Goal: Transaction & Acquisition: Purchase product/service

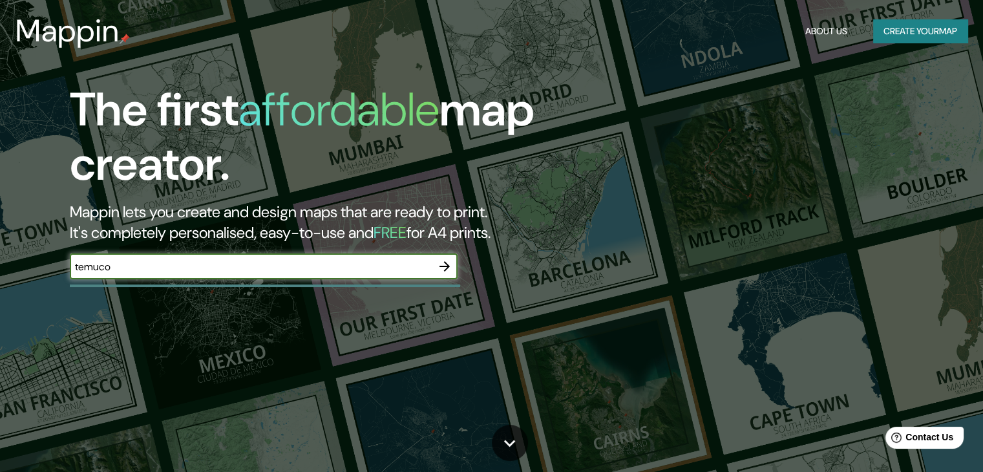
type input "temuco"
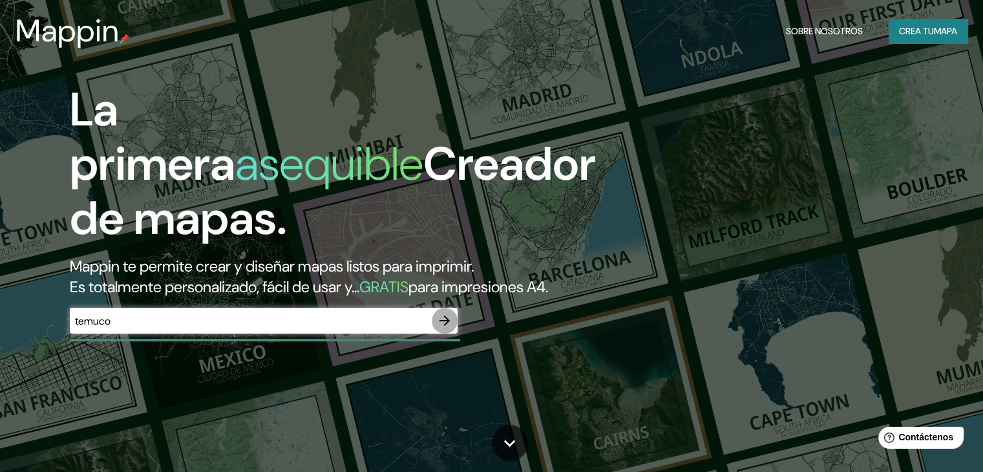
click at [447, 328] on icon "button" at bounding box center [445, 321] width 16 height 16
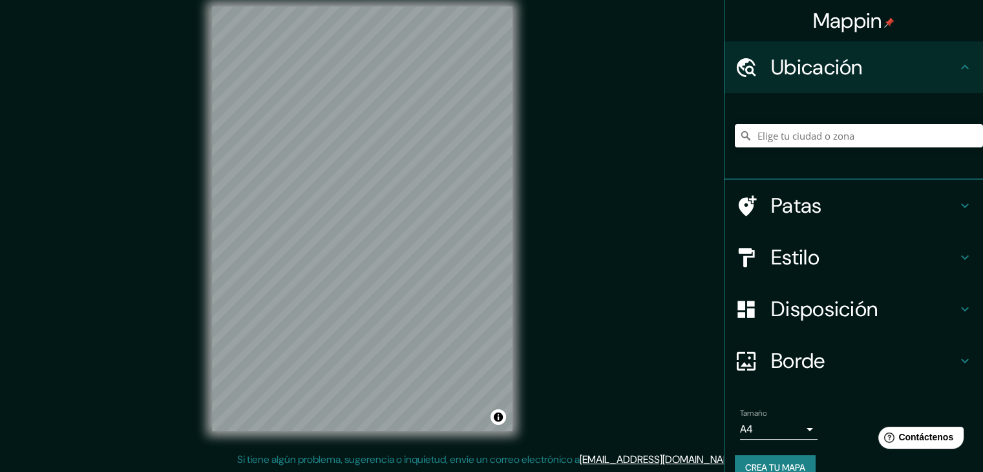
scroll to position [15, 0]
click at [781, 145] on input "Elige tu ciudad o zona" at bounding box center [859, 135] width 248 height 23
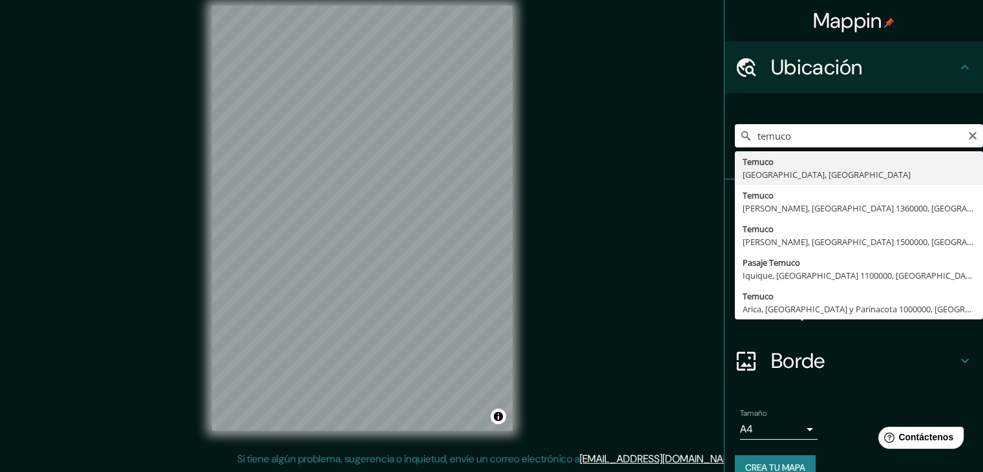
type input "[GEOGRAPHIC_DATA], [GEOGRAPHIC_DATA], [GEOGRAPHIC_DATA]"
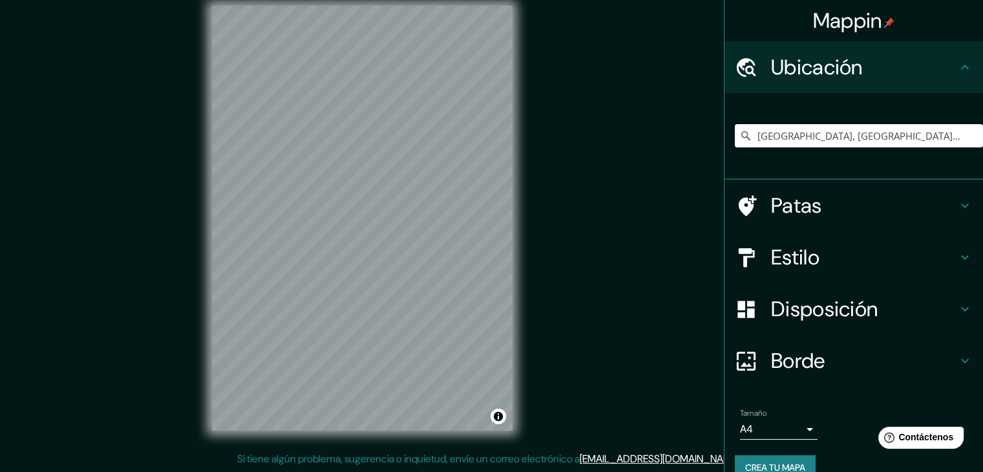
click at [179, 254] on div "Mappin Ubicación Temuco, Región de La Araucanía, Chile Patas Estilo Disposición…" at bounding box center [491, 228] width 983 height 487
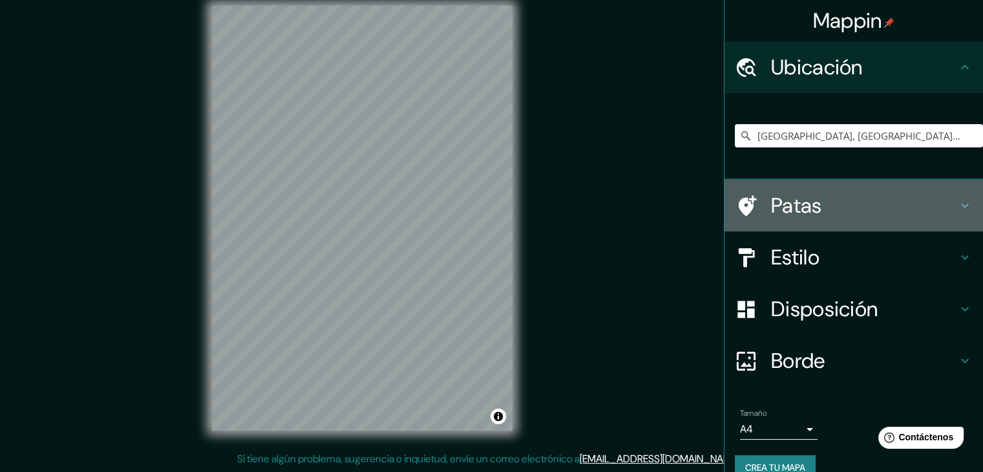
click at [781, 224] on div "Patas" at bounding box center [854, 206] width 259 height 52
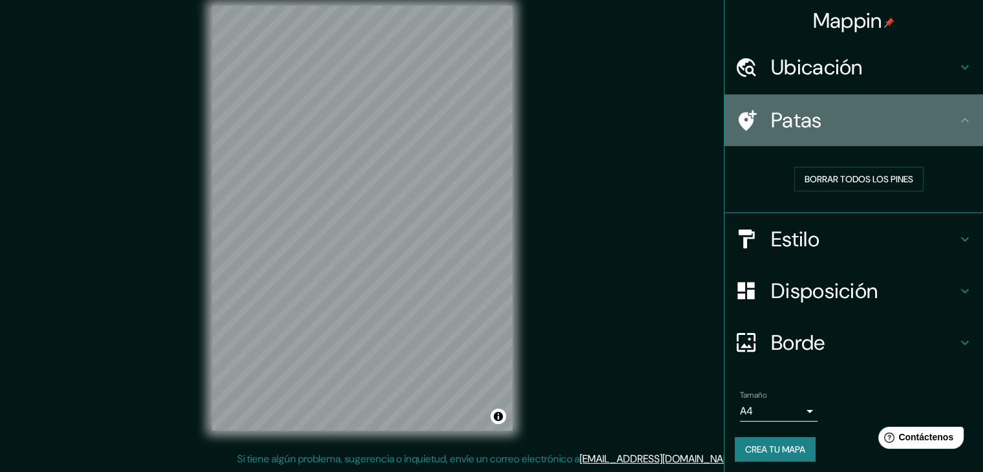
click at [811, 145] on div "Patas" at bounding box center [854, 120] width 259 height 52
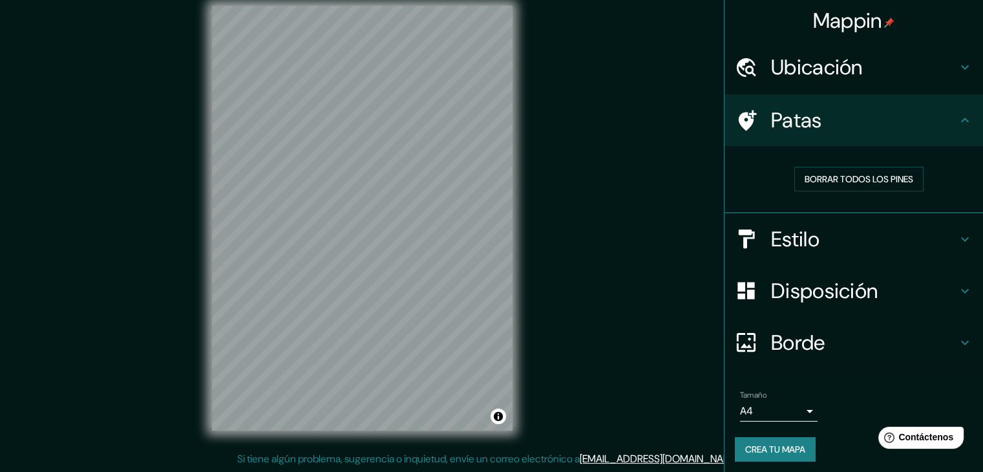
click at [772, 231] on font "Estilo" at bounding box center [795, 239] width 48 height 27
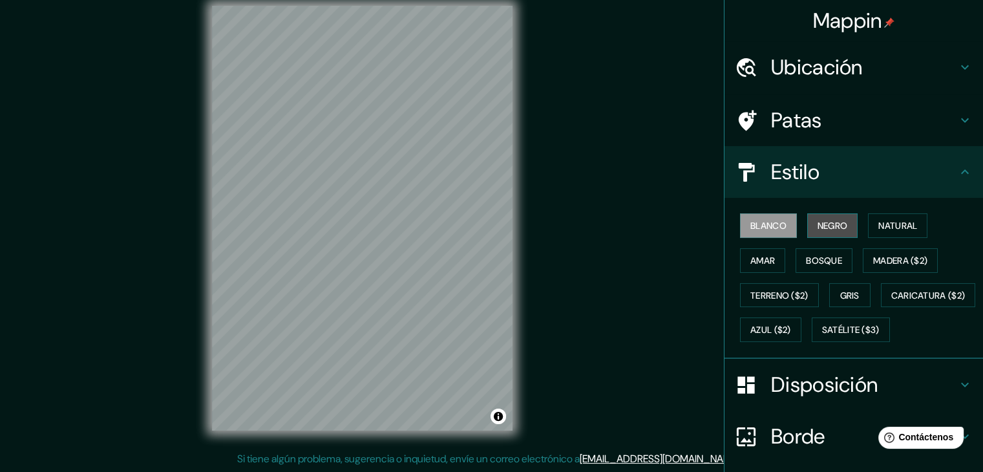
click at [823, 229] on font "Negro" at bounding box center [833, 226] width 30 height 12
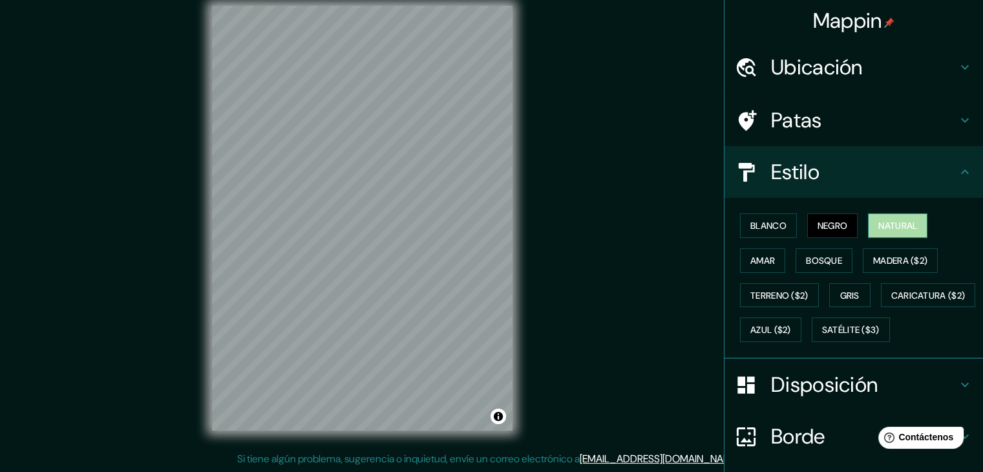
click at [909, 233] on font "Natural" at bounding box center [897, 225] width 39 height 17
click at [822, 338] on font "Satélite ($3)" at bounding box center [851, 329] width 58 height 17
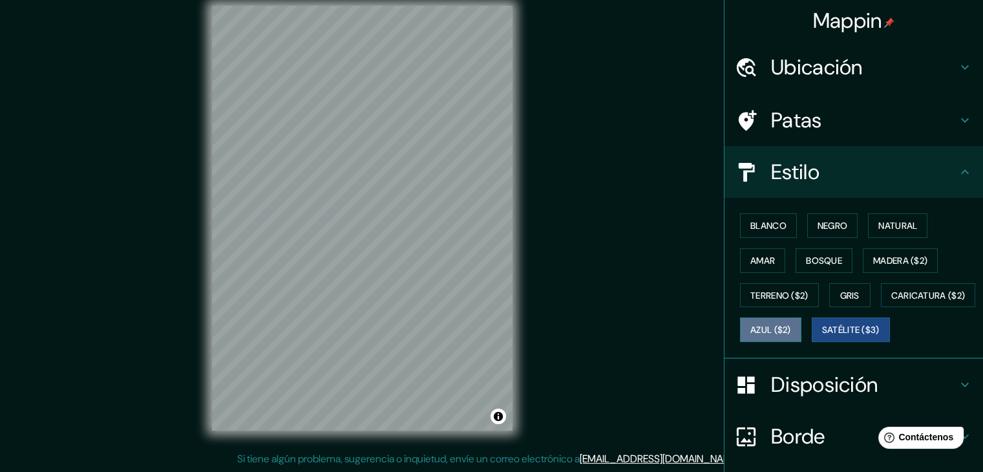
click at [791, 324] on font "Azul ($2)" at bounding box center [770, 330] width 41 height 12
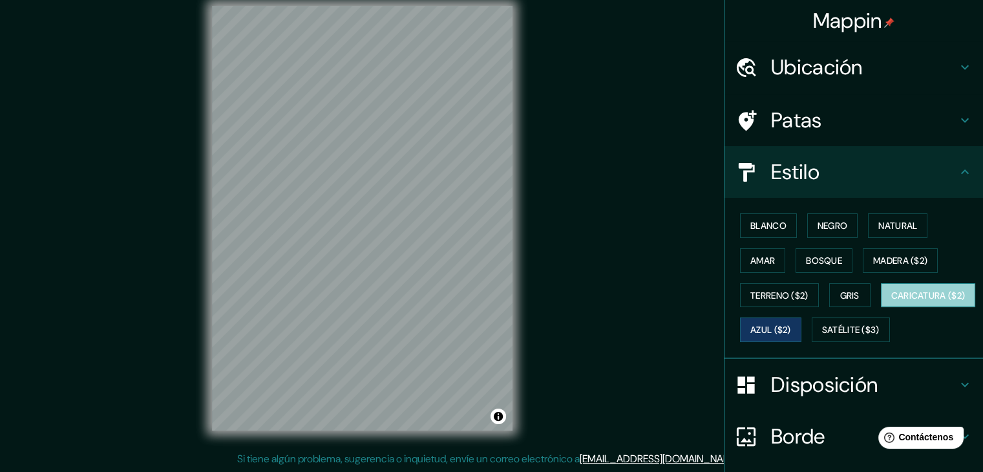
click at [881, 308] on button "Caricatura ($2)" at bounding box center [928, 295] width 95 height 25
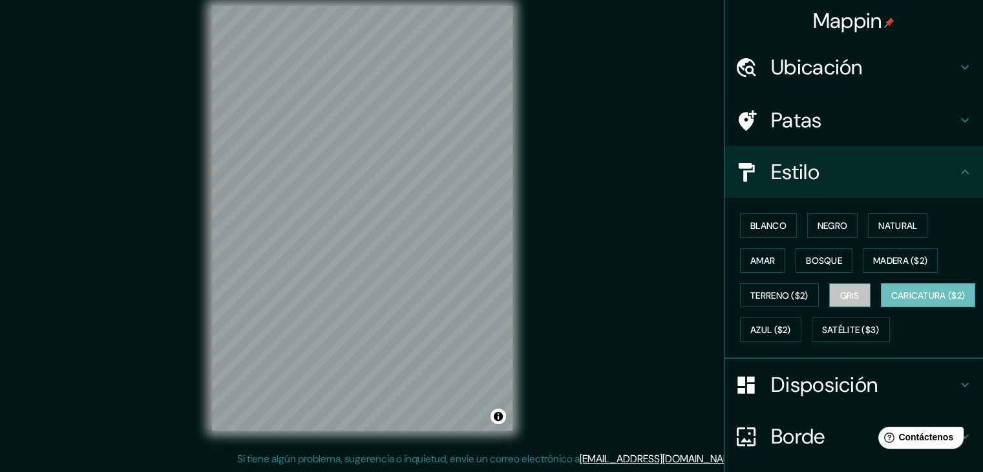
click at [851, 305] on button "Gris" at bounding box center [849, 295] width 41 height 25
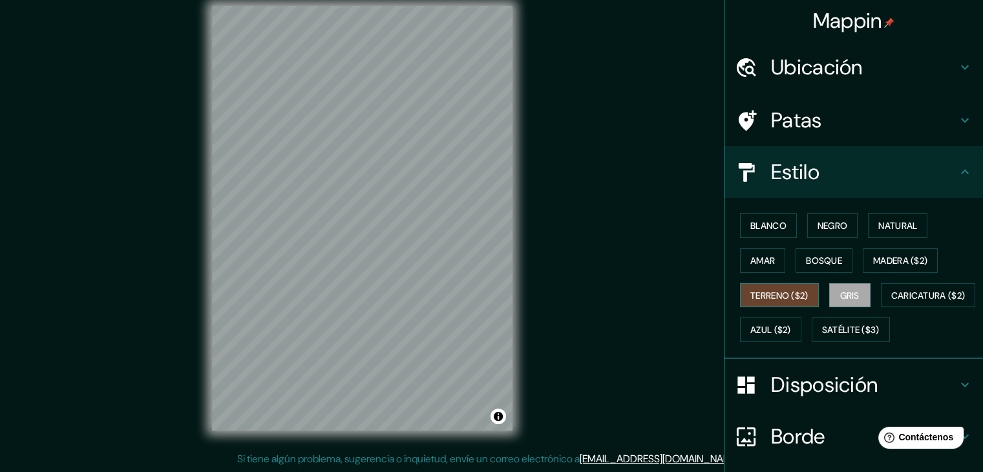
click at [785, 292] on font "Terreno ($2)" at bounding box center [779, 296] width 58 height 12
click at [897, 267] on font "Madera ($2)" at bounding box center [900, 260] width 54 height 17
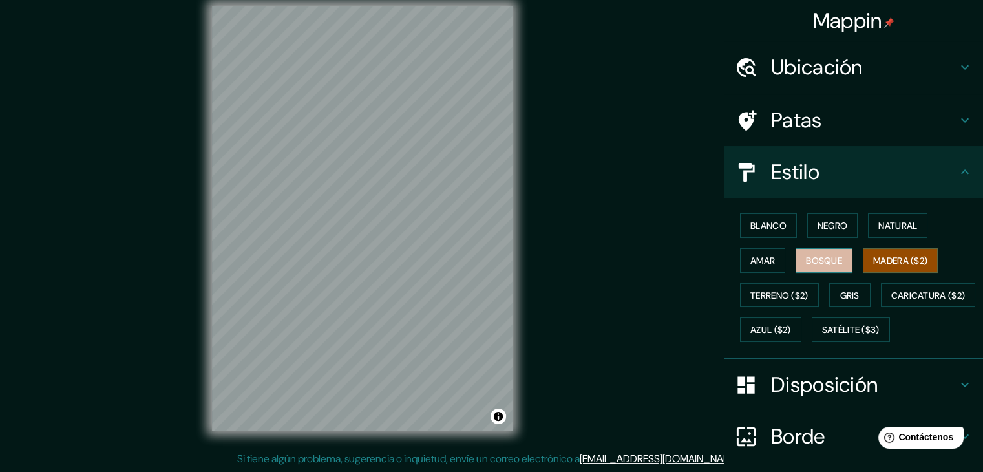
click at [811, 266] on font "Bosque" at bounding box center [824, 260] width 36 height 17
click at [740, 267] on button "Amar" at bounding box center [762, 260] width 45 height 25
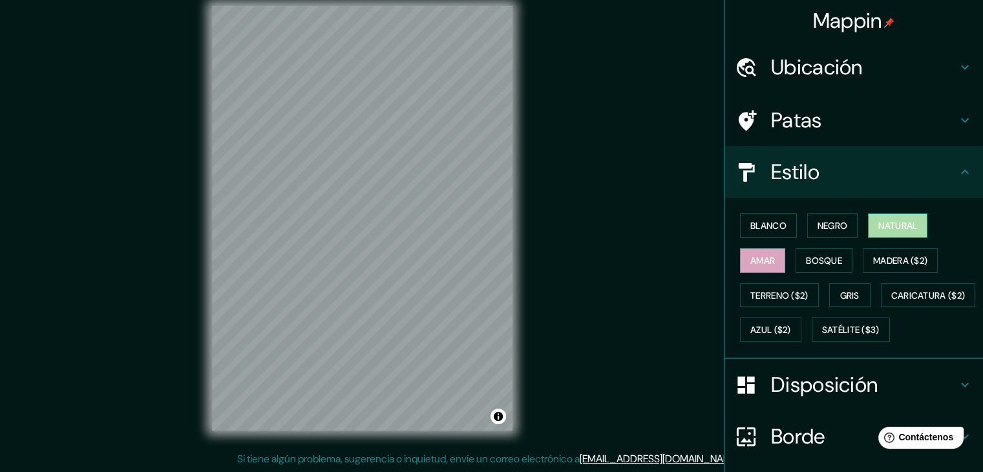
click at [896, 224] on font "Natural" at bounding box center [897, 226] width 39 height 12
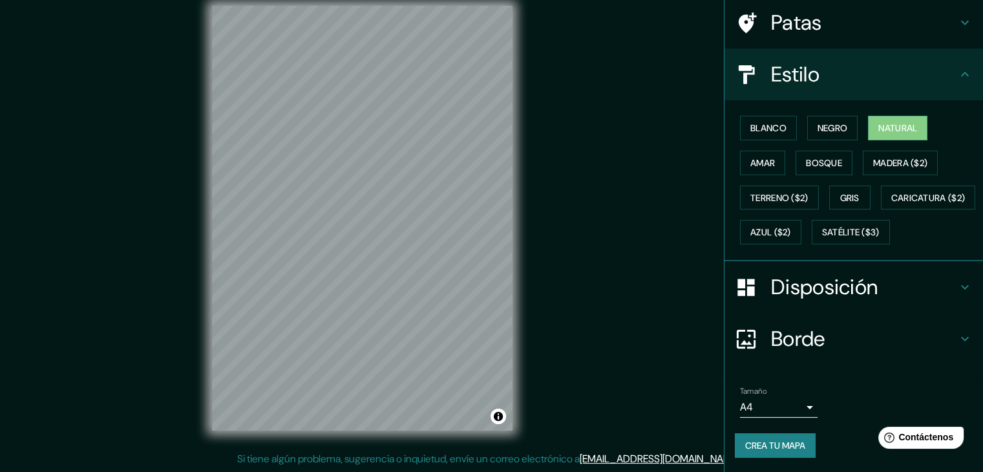
scroll to position [131, 0]
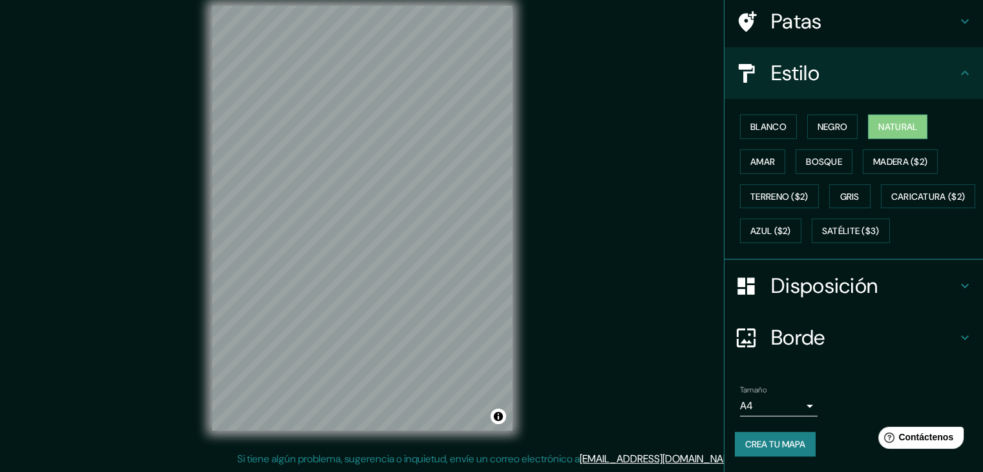
click at [807, 284] on font "Disposición" at bounding box center [824, 285] width 107 height 27
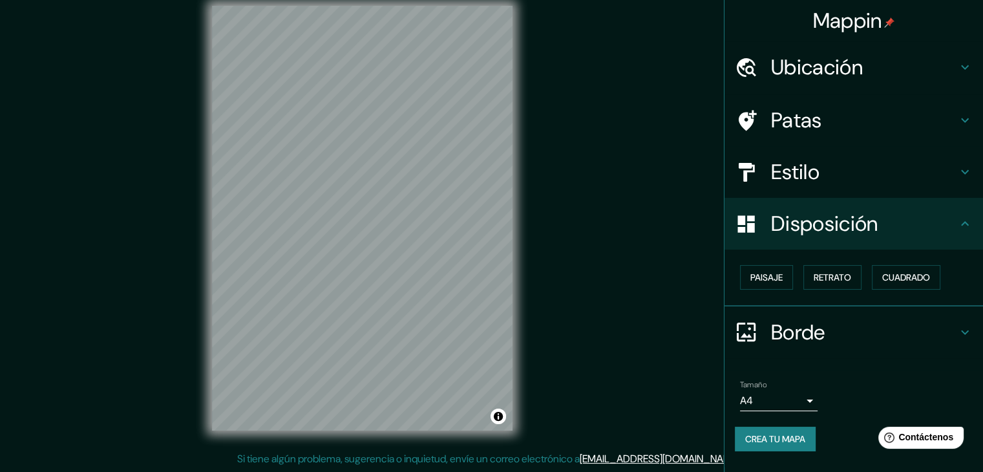
scroll to position [0, 0]
click at [814, 272] on button "Retrato" at bounding box center [832, 277] width 58 height 25
click at [774, 282] on font "Paisaje" at bounding box center [766, 277] width 32 height 12
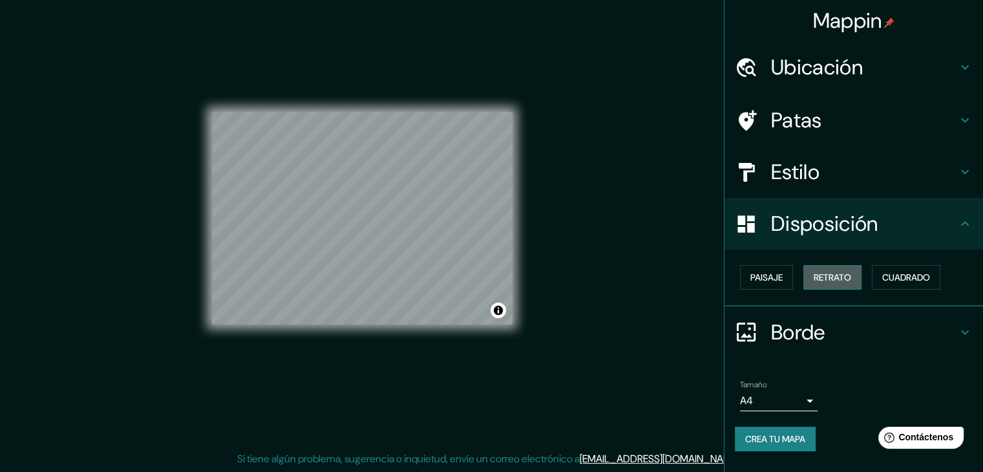
click at [827, 273] on font "Retrato" at bounding box center [832, 277] width 37 height 12
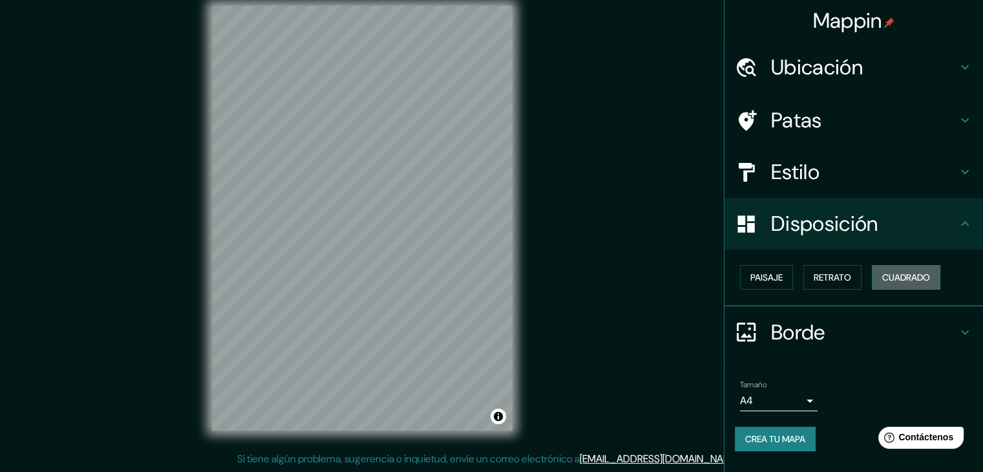
click at [897, 269] on font "Cuadrado" at bounding box center [906, 277] width 48 height 17
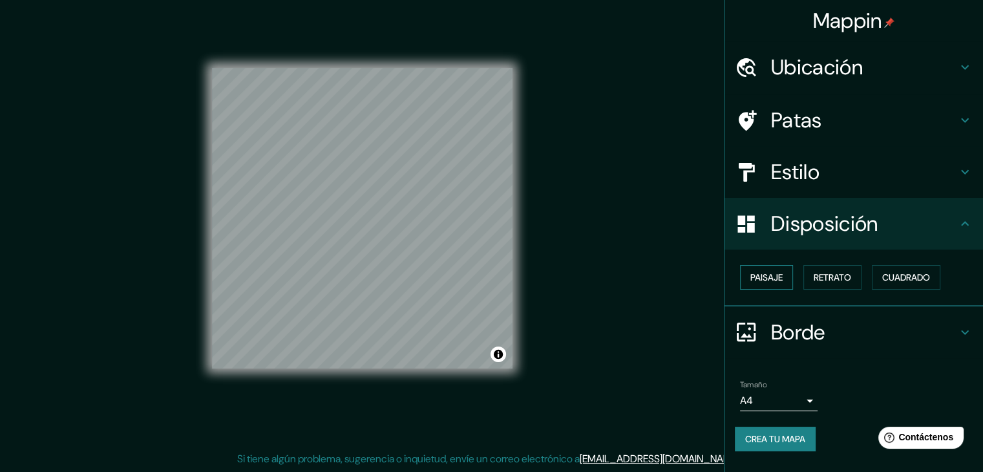
click at [781, 285] on button "Paisaje" at bounding box center [766, 277] width 53 height 25
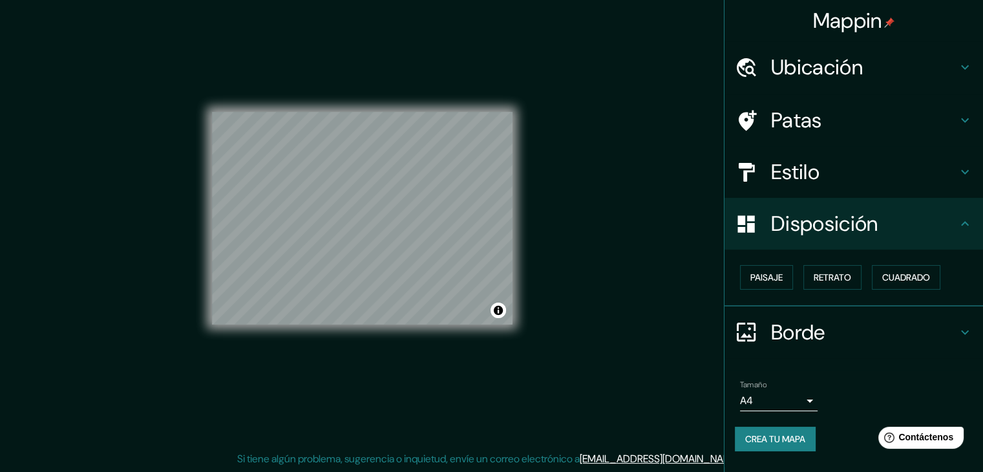
click at [767, 445] on font "Crea tu mapa" at bounding box center [775, 438] width 60 height 17
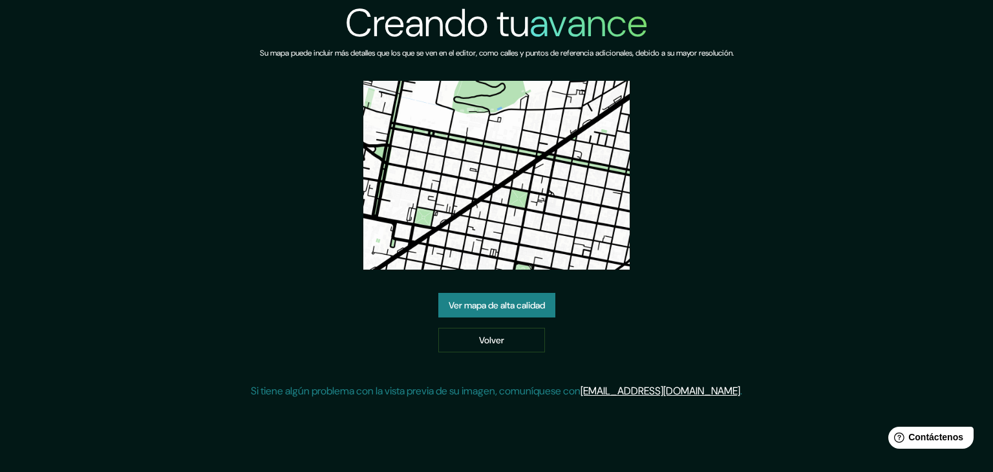
click at [499, 308] on font "Ver mapa de alta calidad" at bounding box center [497, 305] width 96 height 12
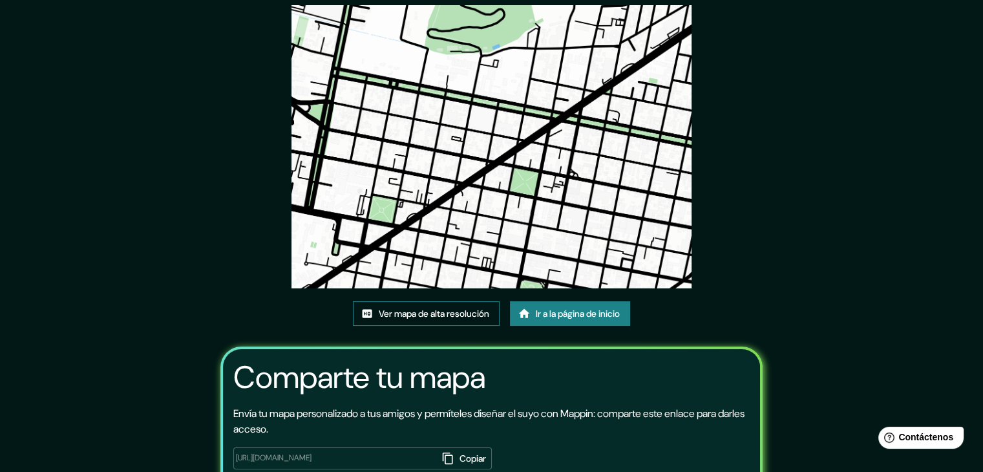
scroll to position [136, 0]
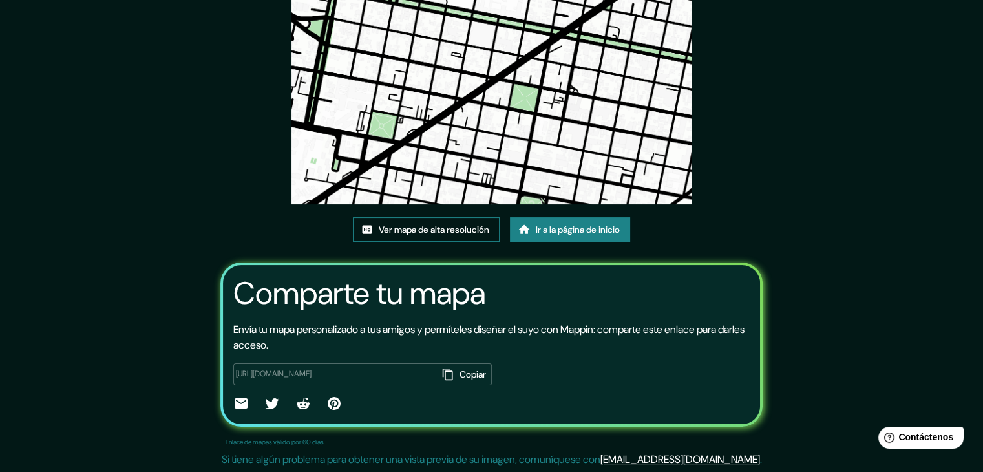
click at [445, 232] on font "Ver mapa de alta resolución" at bounding box center [434, 230] width 111 height 12
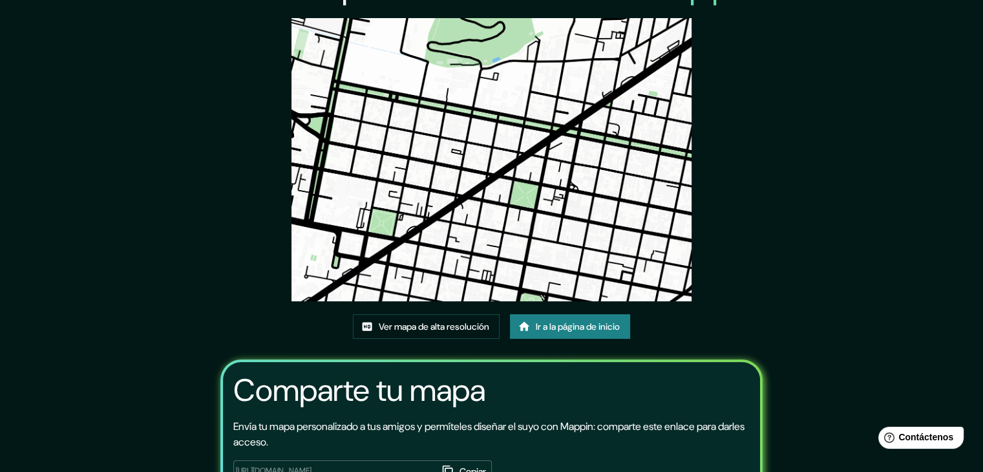
scroll to position [0, 0]
